Goal: Find specific page/section: Find specific page/section

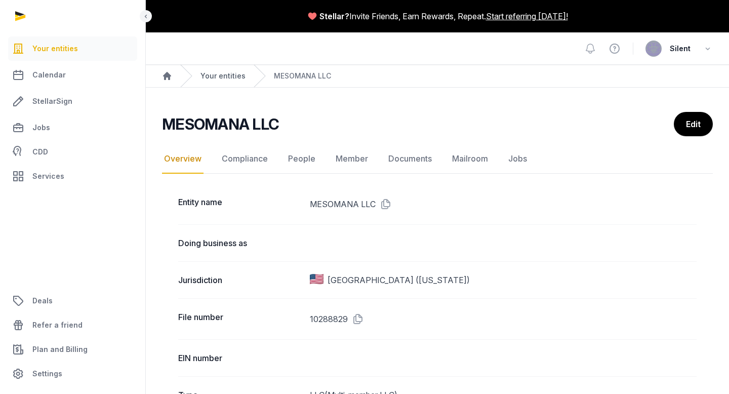
click at [228, 73] on link "Your entities" at bounding box center [223, 76] width 45 height 10
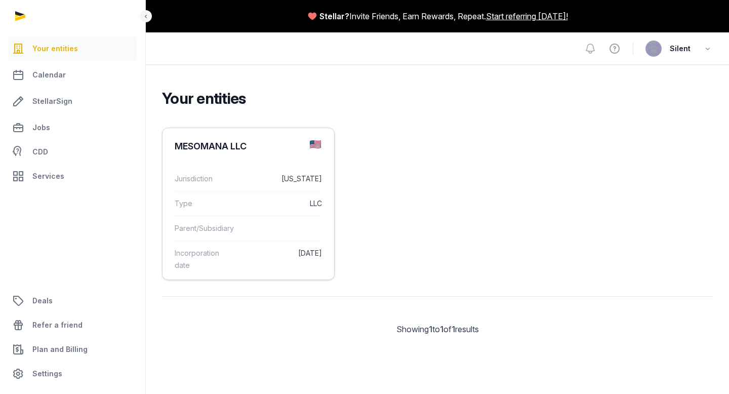
click at [218, 203] on dt "Type" at bounding box center [203, 204] width 56 height 12
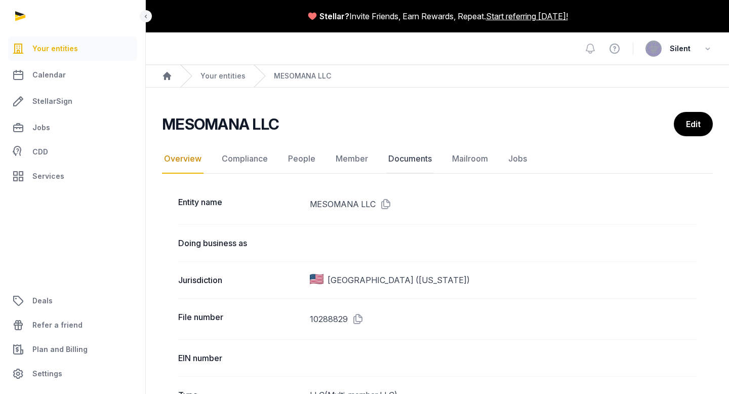
click at [403, 159] on link "Documents" at bounding box center [410, 158] width 48 height 29
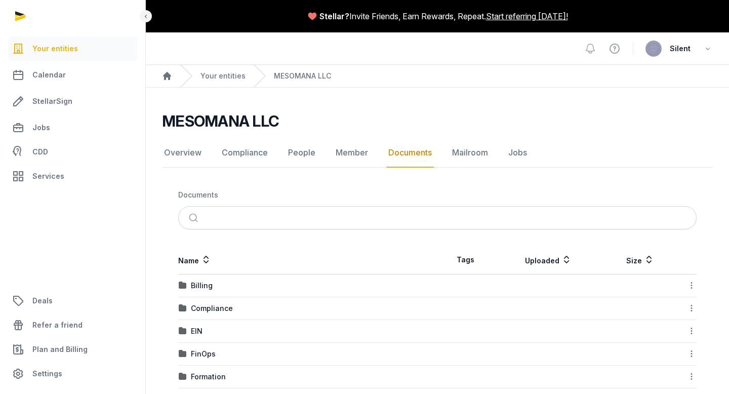
scroll to position [37, 0]
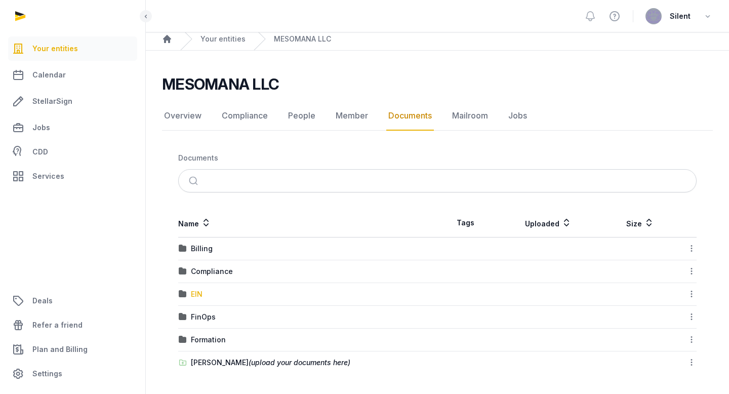
click at [195, 292] on div "EIN" at bounding box center [197, 294] width 12 height 10
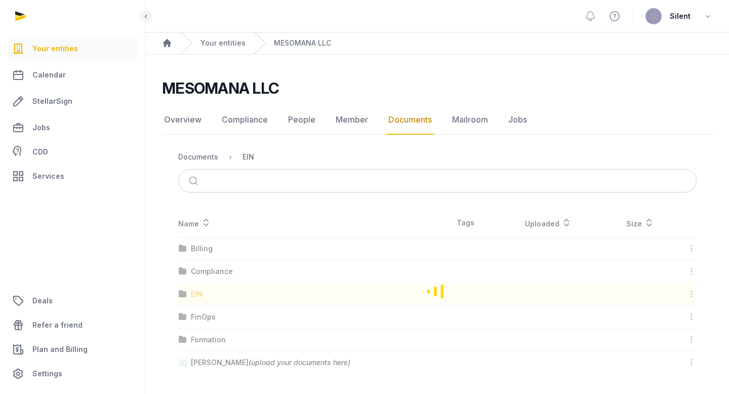
scroll to position [0, 0]
